Goal: Task Accomplishment & Management: Manage account settings

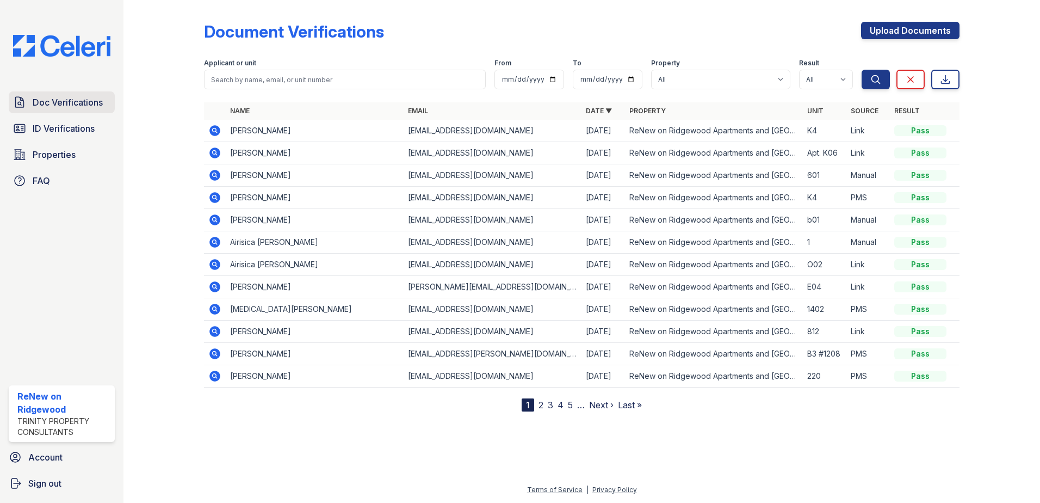
click at [40, 102] on span "Doc Verifications" at bounding box center [68, 102] width 70 height 13
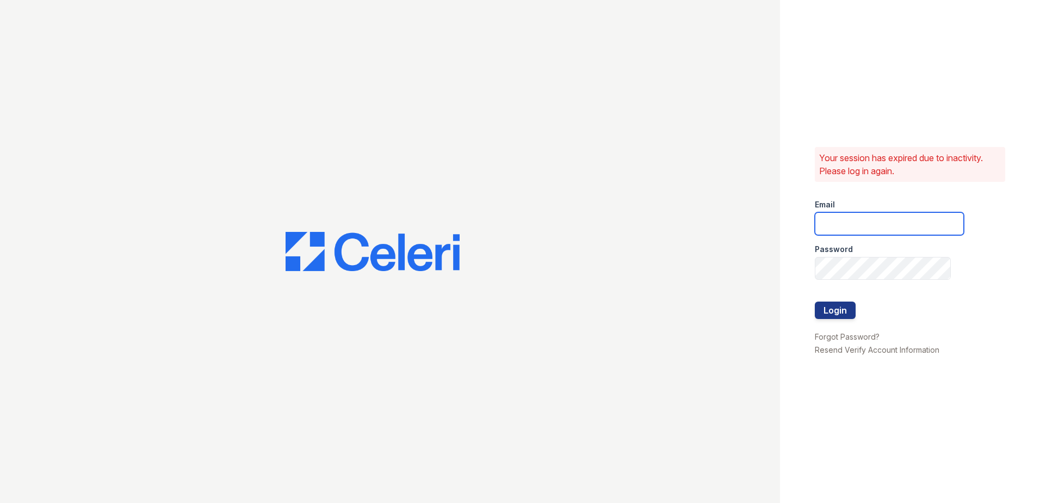
type input "[EMAIL_ADDRESS][DOMAIN_NAME]"
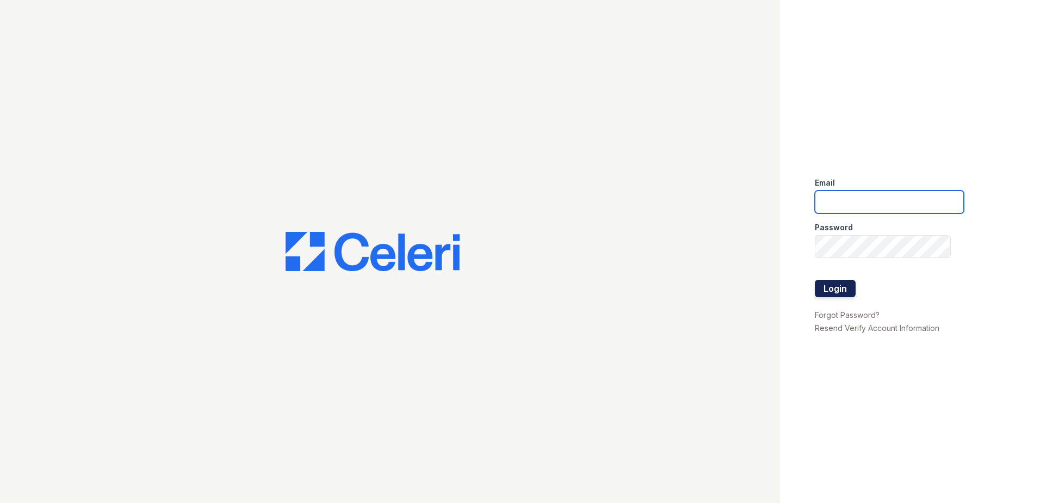
type input "[EMAIL_ADDRESS][DOMAIN_NAME]"
click at [841, 285] on button "Login" at bounding box center [835, 288] width 41 height 17
